Goal: Find specific page/section: Find specific page/section

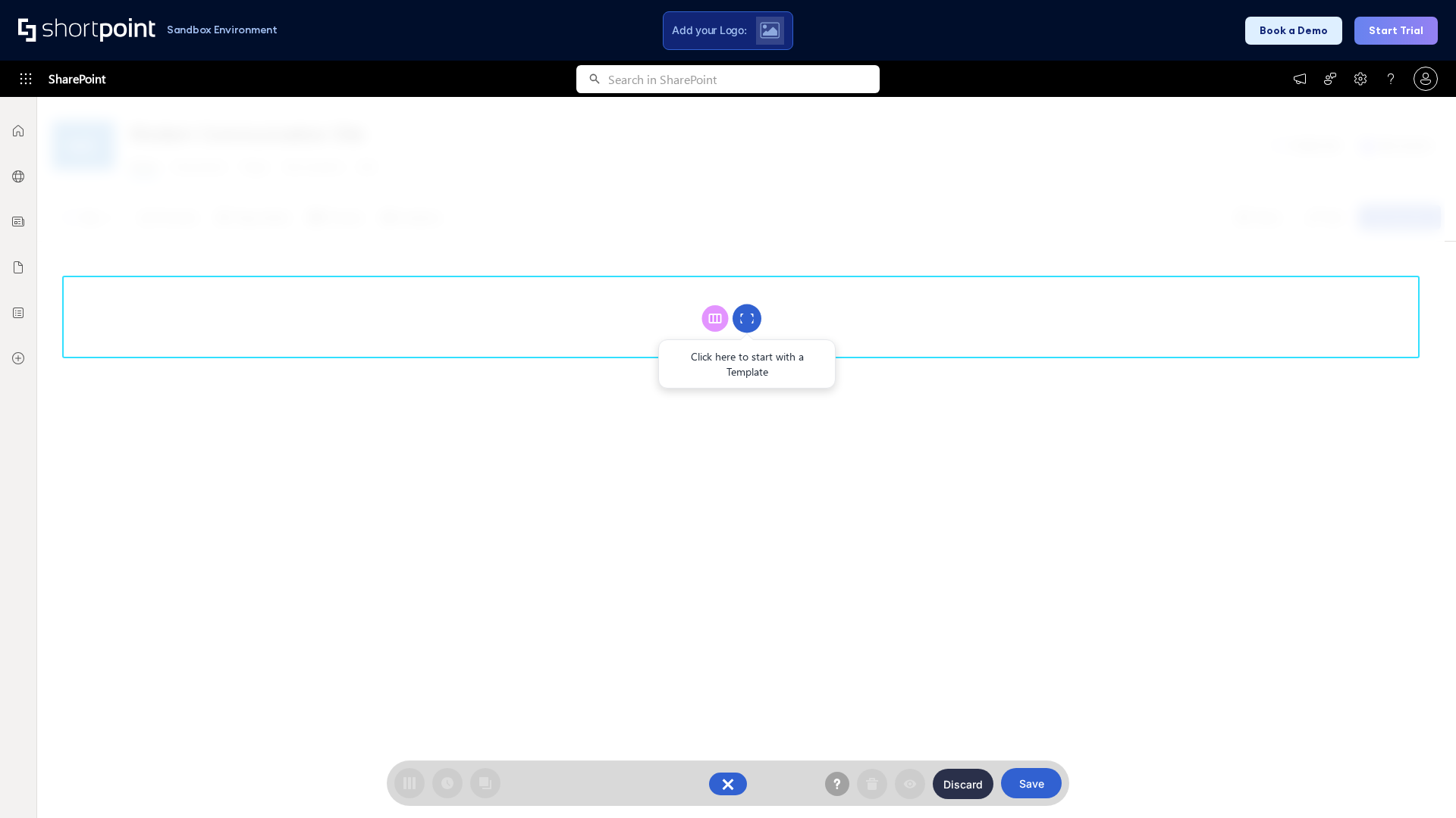
click at [747, 318] on circle at bounding box center [746, 318] width 28 height 28
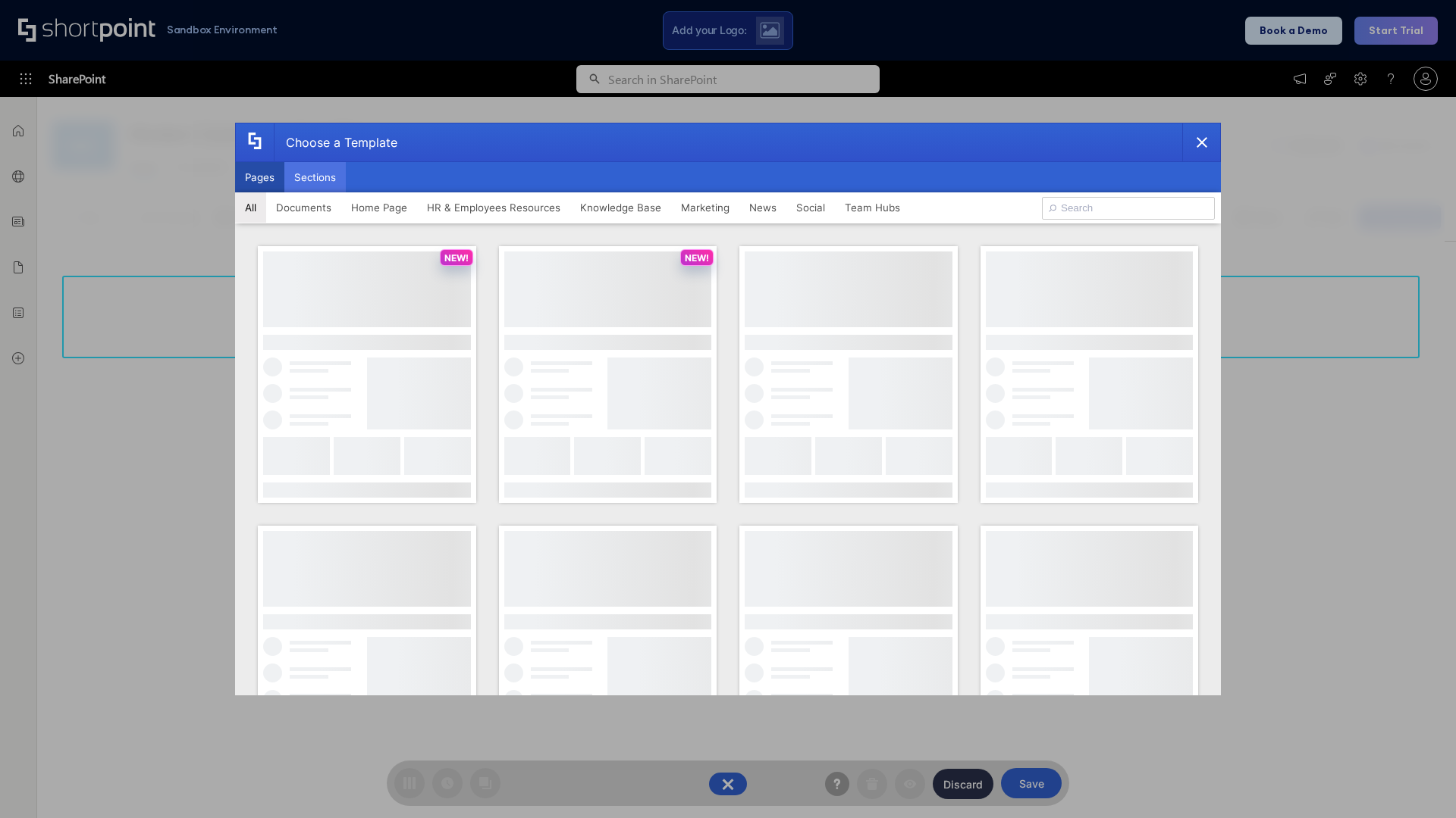
click at [315, 177] on button "Sections" at bounding box center [315, 177] width 61 height 30
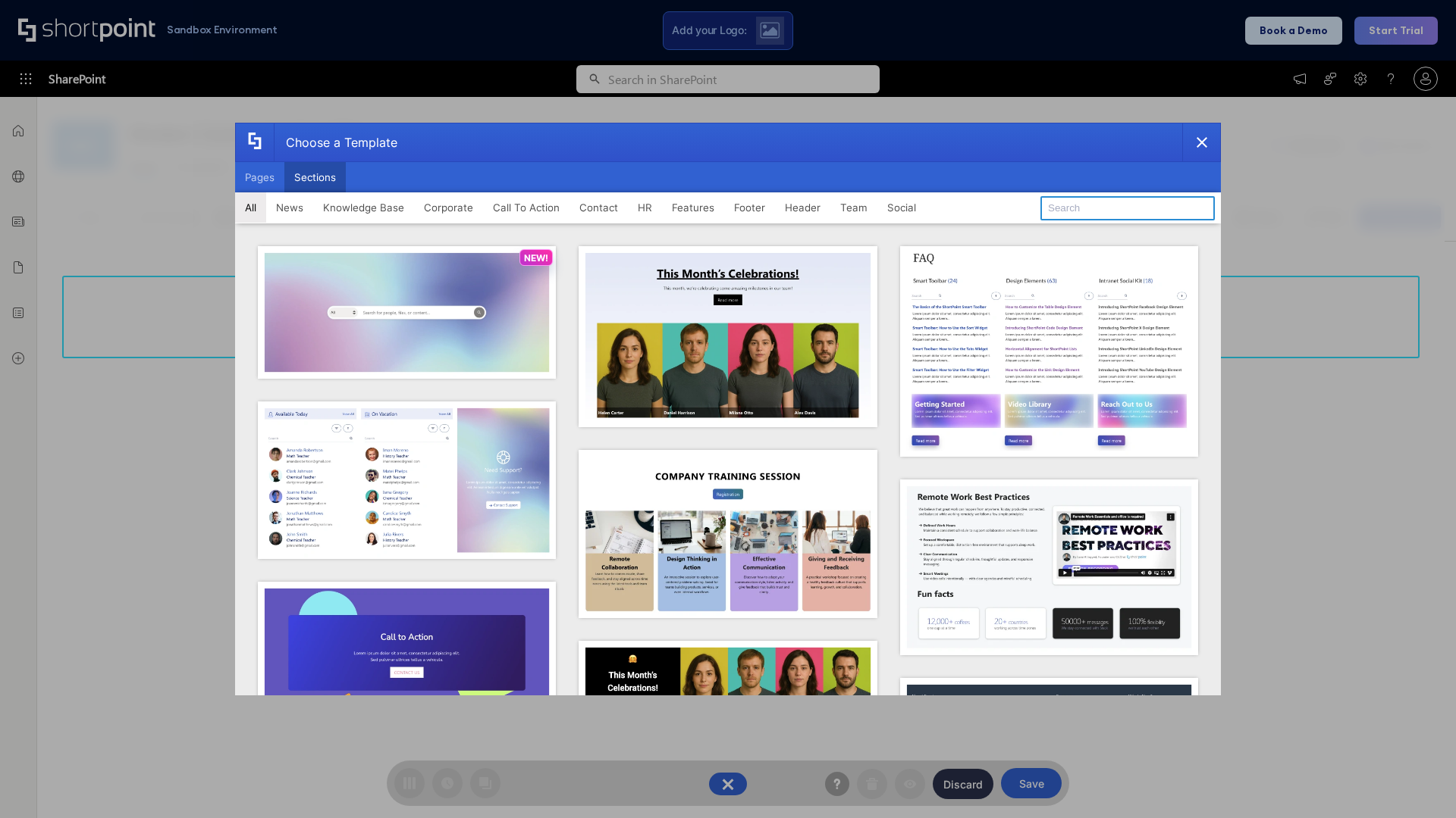
type input "Teams Basics"
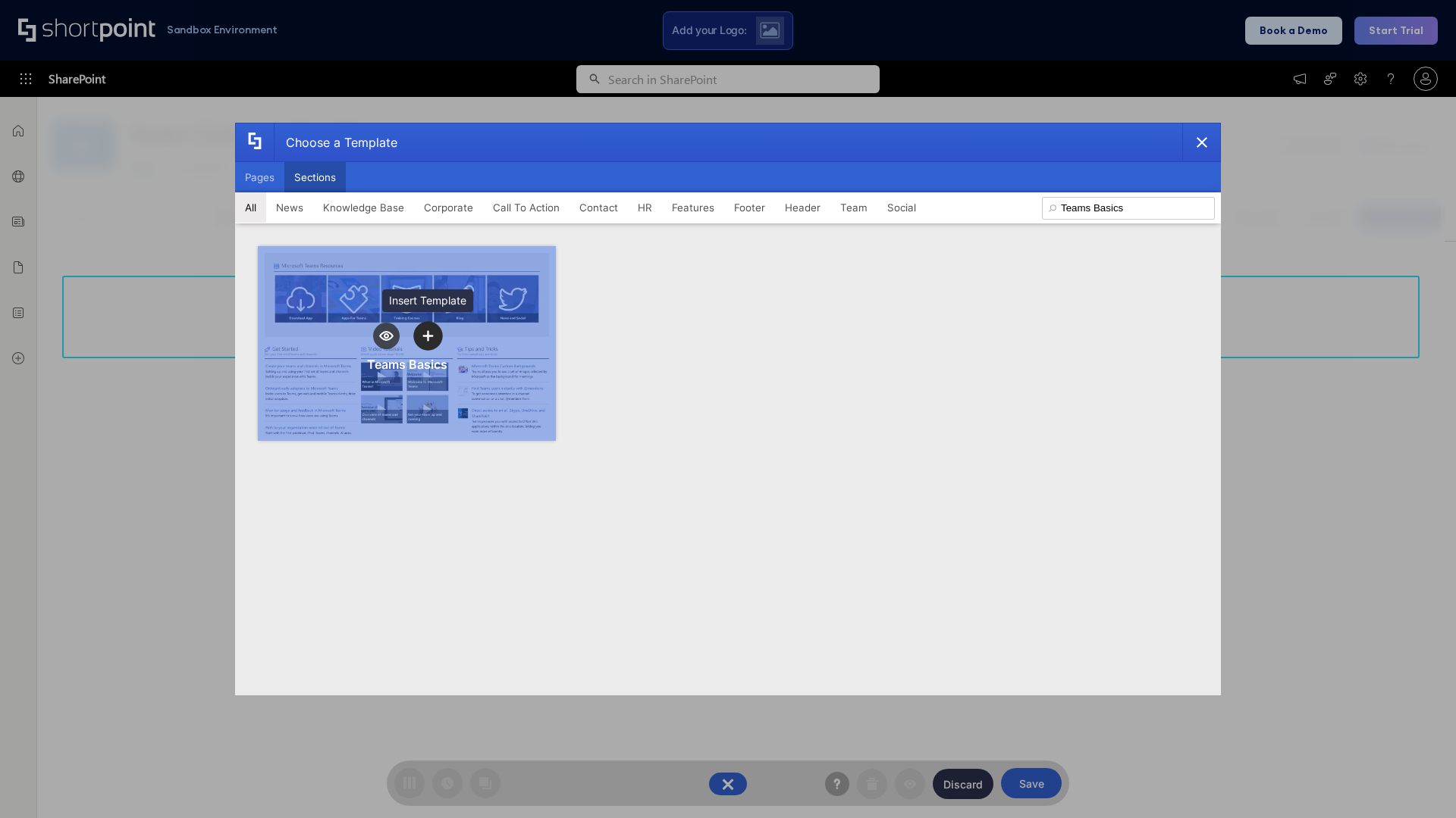
click at [428, 336] on icon "template selector" at bounding box center [428, 336] width 11 height 11
